Goal: Find specific page/section: Find specific page/section

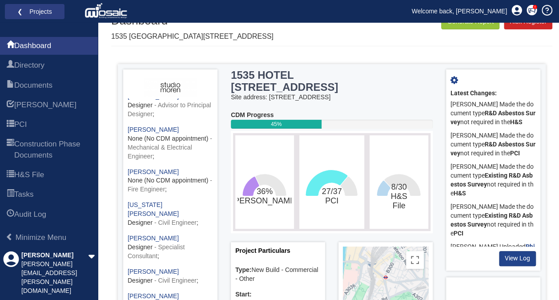
scroll to position [702, 0]
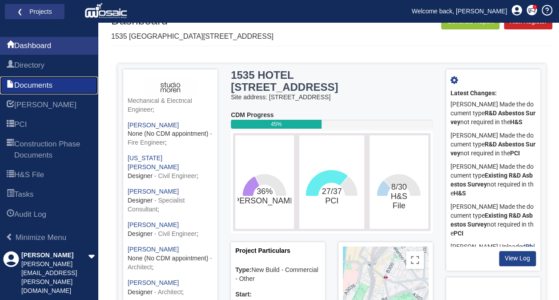
click at [52, 81] on span "Documents" at bounding box center [33, 85] width 38 height 11
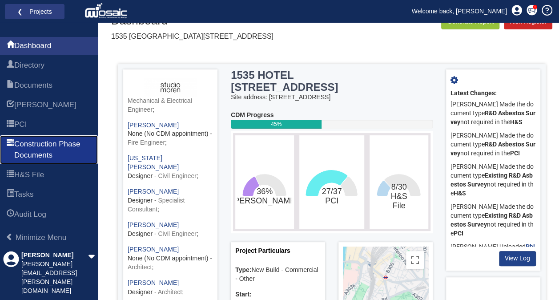
click at [75, 145] on span "Construction Phase Documents" at bounding box center [52, 150] width 77 height 22
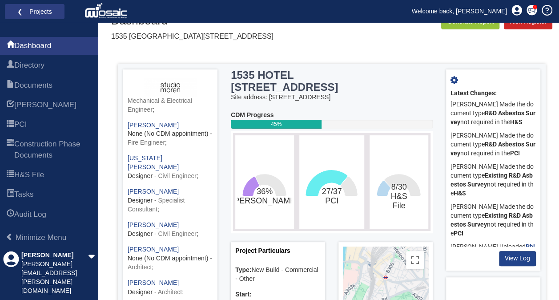
click at [76, 55] on ul "Dashboard Directory Documents HARI PCI Construction Phase Documents H&S File Ta…" at bounding box center [49, 130] width 98 height 190
click at [72, 61] on link "Directory" at bounding box center [49, 65] width 98 height 18
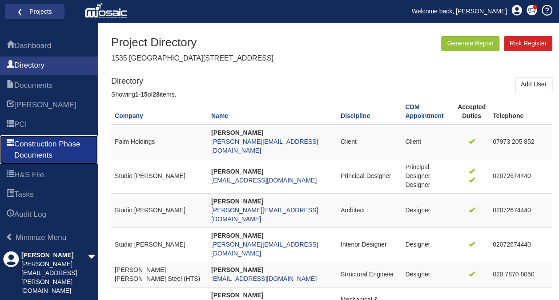
click at [46, 149] on span "Construction Phase Documents" at bounding box center [52, 150] width 77 height 22
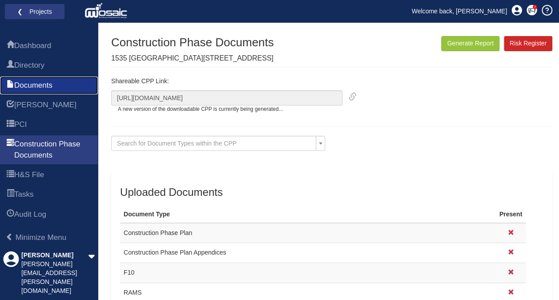
click at [78, 82] on link "Documents" at bounding box center [49, 85] width 98 height 18
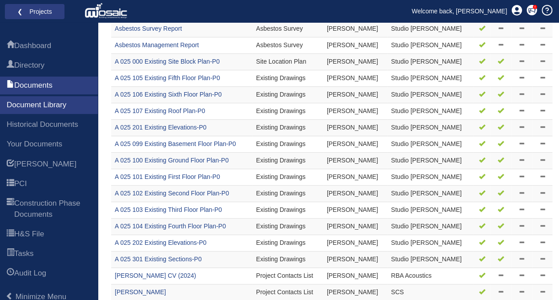
scroll to position [194, 0]
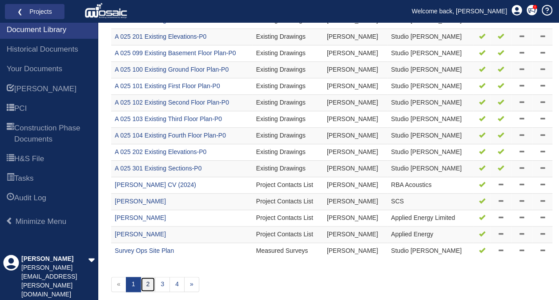
click at [147, 281] on link "2" at bounding box center [148, 284] width 15 height 15
click at [151, 279] on link "2" at bounding box center [148, 284] width 15 height 15
click at [157, 280] on link "3" at bounding box center [162, 284] width 15 height 15
click at [169, 277] on link "4" at bounding box center [176, 284] width 15 height 15
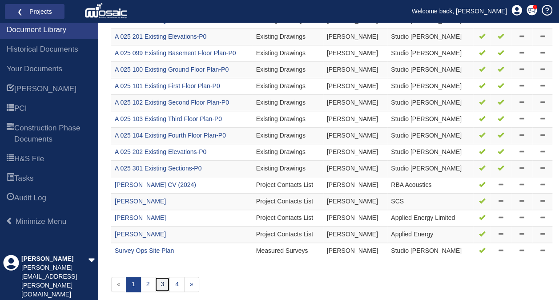
click at [162, 281] on link "3" at bounding box center [162, 284] width 15 height 15
click at [148, 280] on link "2" at bounding box center [148, 284] width 15 height 15
click at [153, 279] on link "2" at bounding box center [148, 284] width 15 height 15
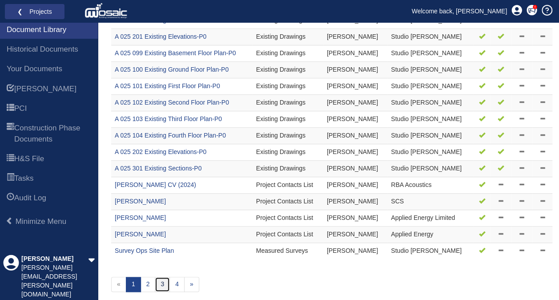
click at [159, 281] on link "3" at bounding box center [162, 284] width 15 height 15
click at [189, 283] on link "»" at bounding box center [191, 284] width 15 height 15
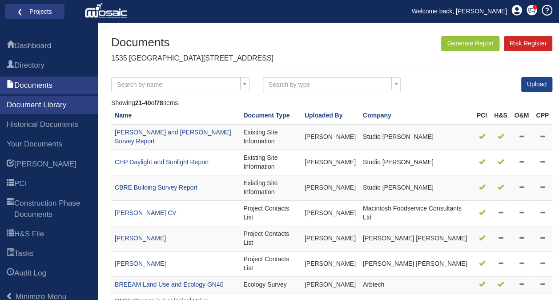
click at [396, 61] on div "Documents 1535 HOTEL 54 Kennington Road Generate Report Risk Register" at bounding box center [331, 52] width 441 height 32
